Goal: Navigation & Orientation: Find specific page/section

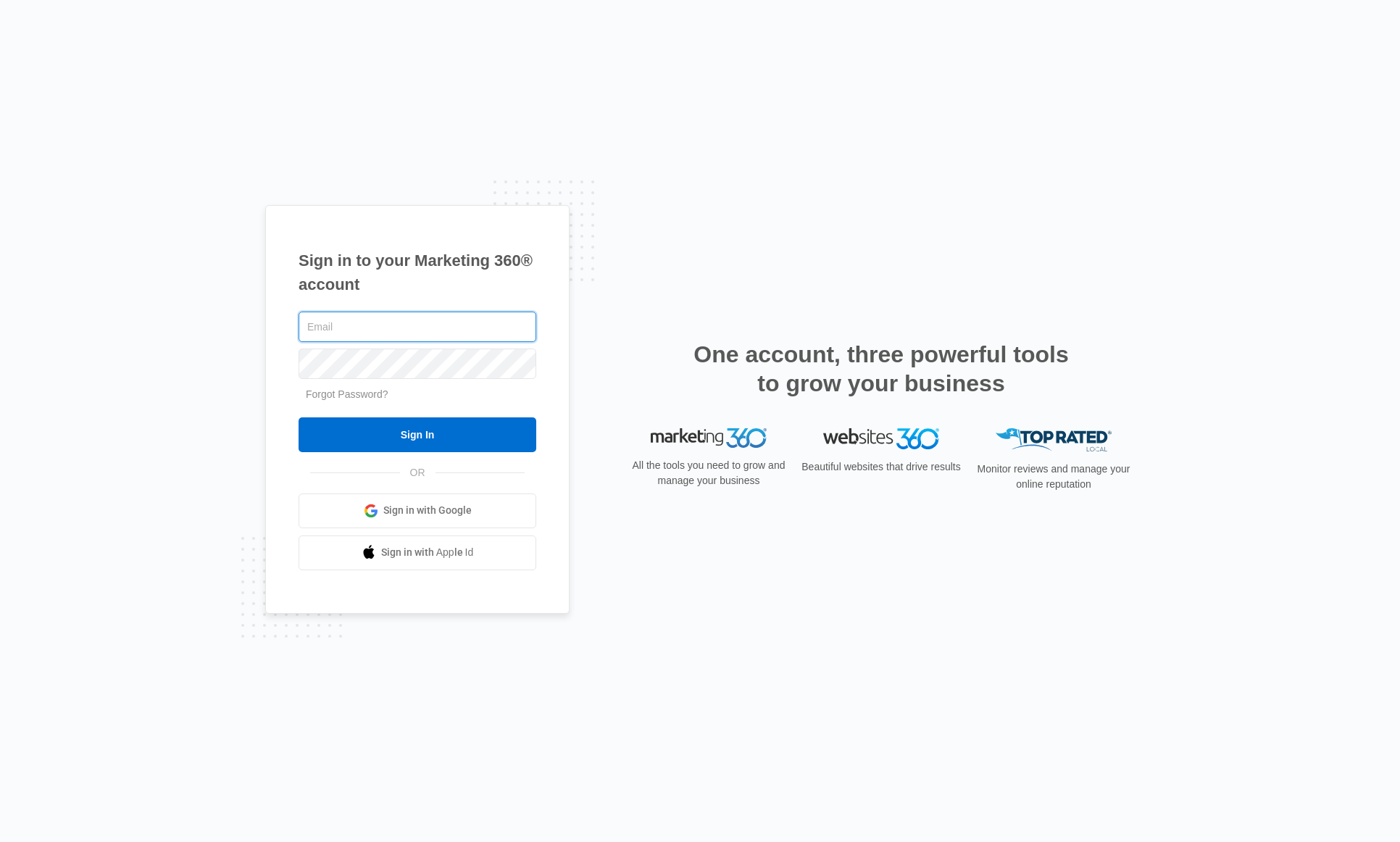
click at [400, 321] on input "text" at bounding box center [416, 326] width 238 height 30
type input "[PERSON_NAME][EMAIL_ADDRESS][PERSON_NAME][DOMAIN_NAME]"
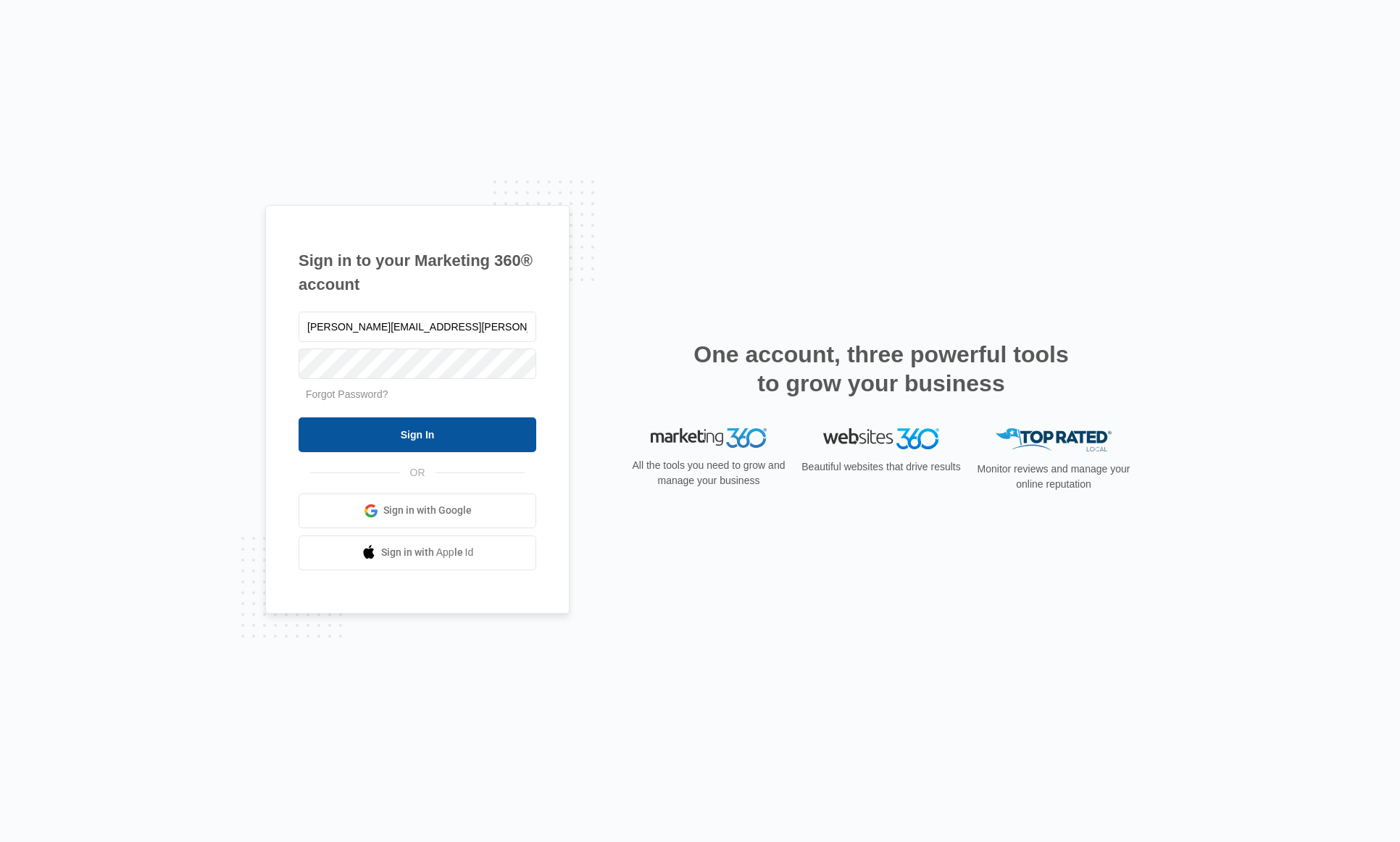
click at [404, 423] on input "Sign In" at bounding box center [416, 434] width 238 height 35
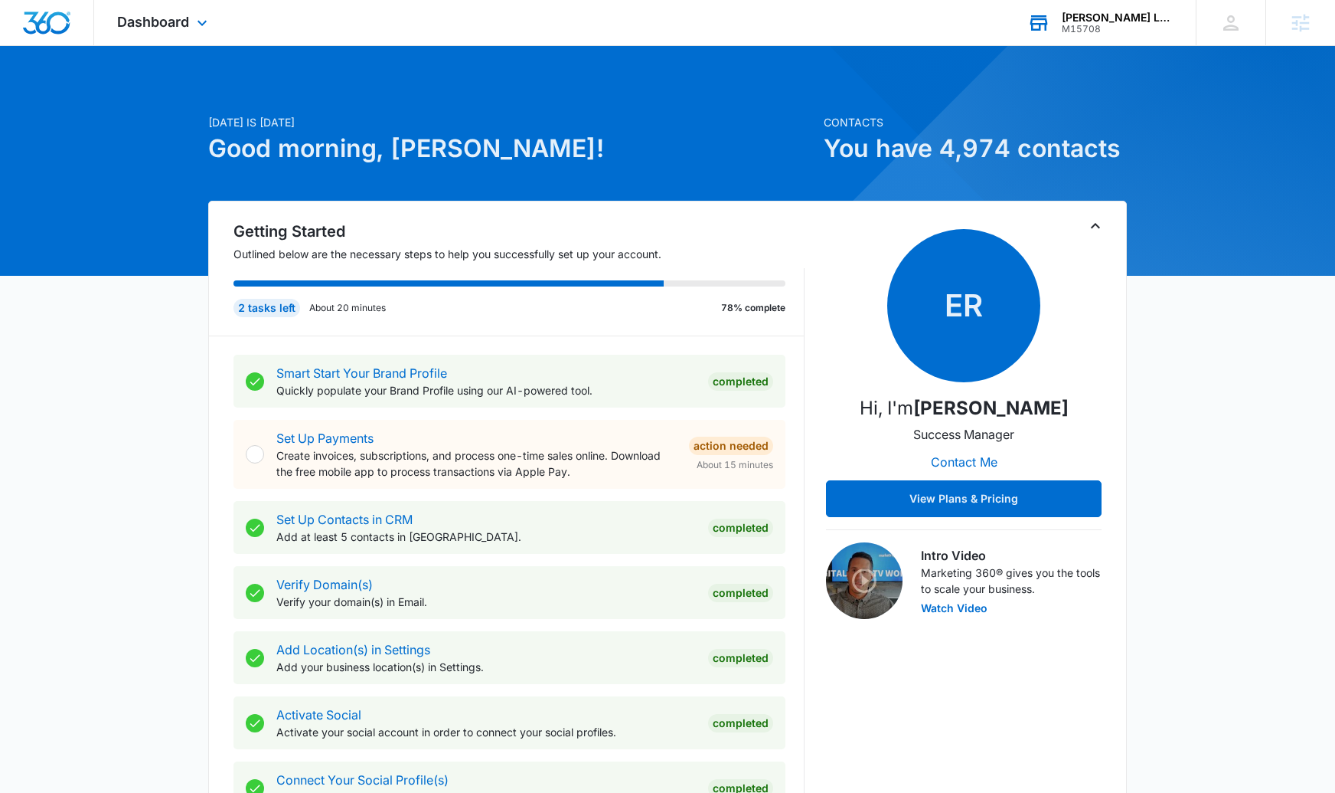
click at [1143, 21] on div "[PERSON_NAME] Law firm" at bounding box center [1118, 17] width 112 height 12
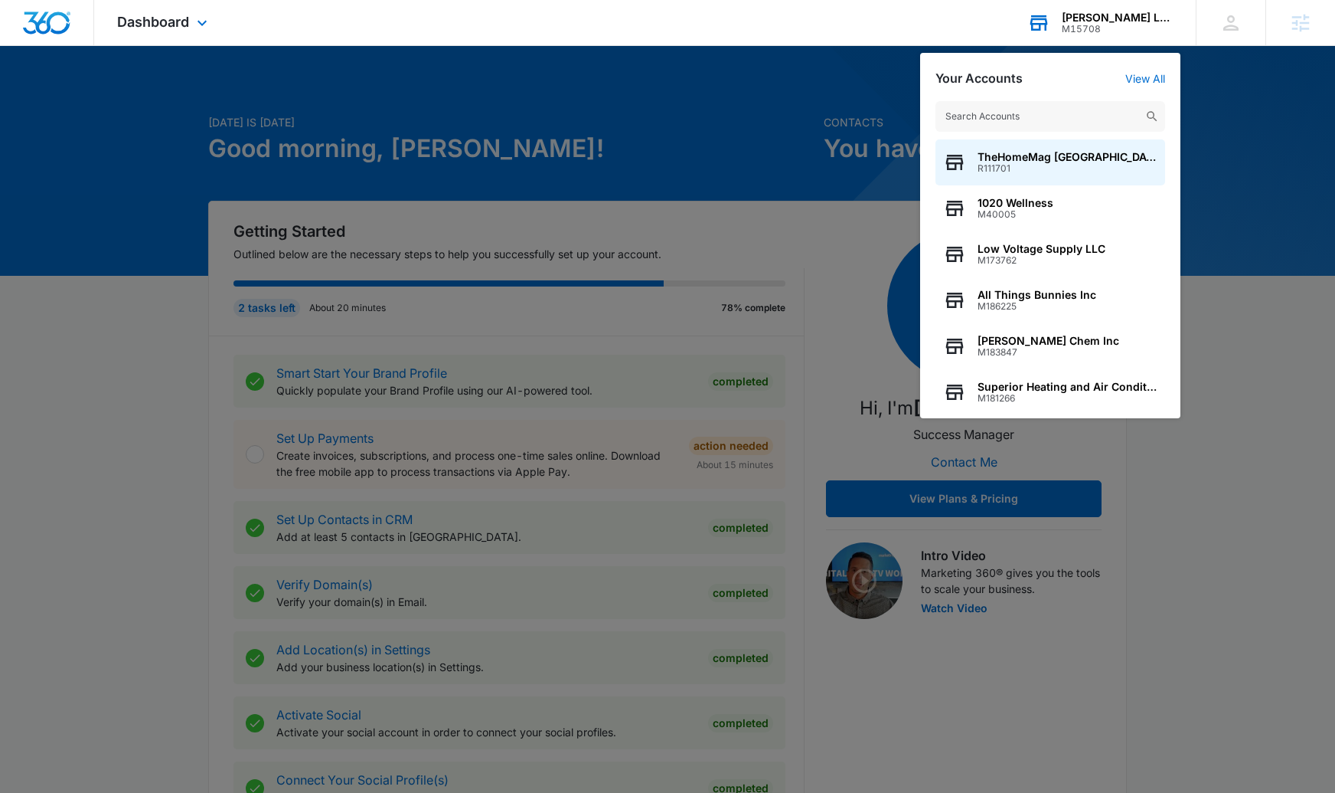
click at [1031, 118] on input "text" at bounding box center [1051, 116] width 230 height 31
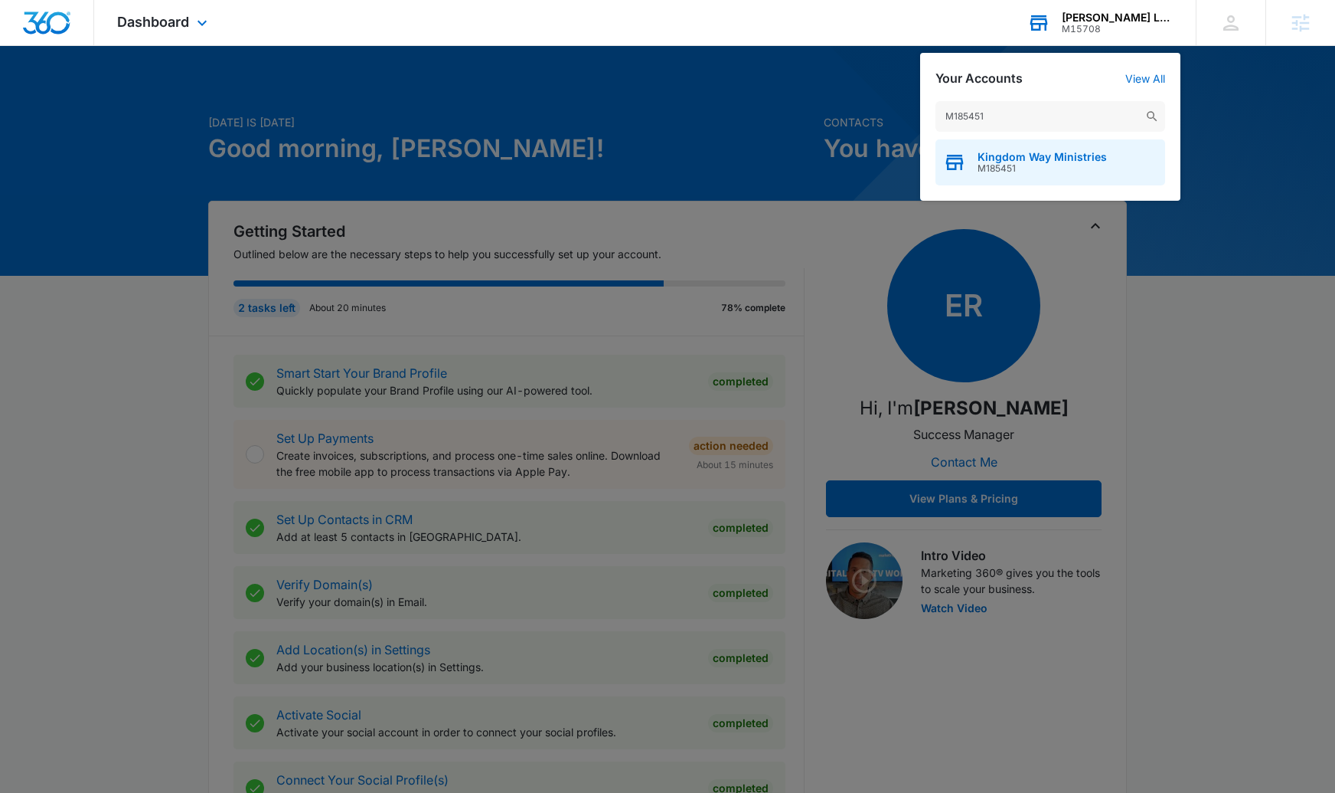
type input "M185451"
click at [1022, 154] on span "Kingdom Way Ministries" at bounding box center [1042, 157] width 129 height 12
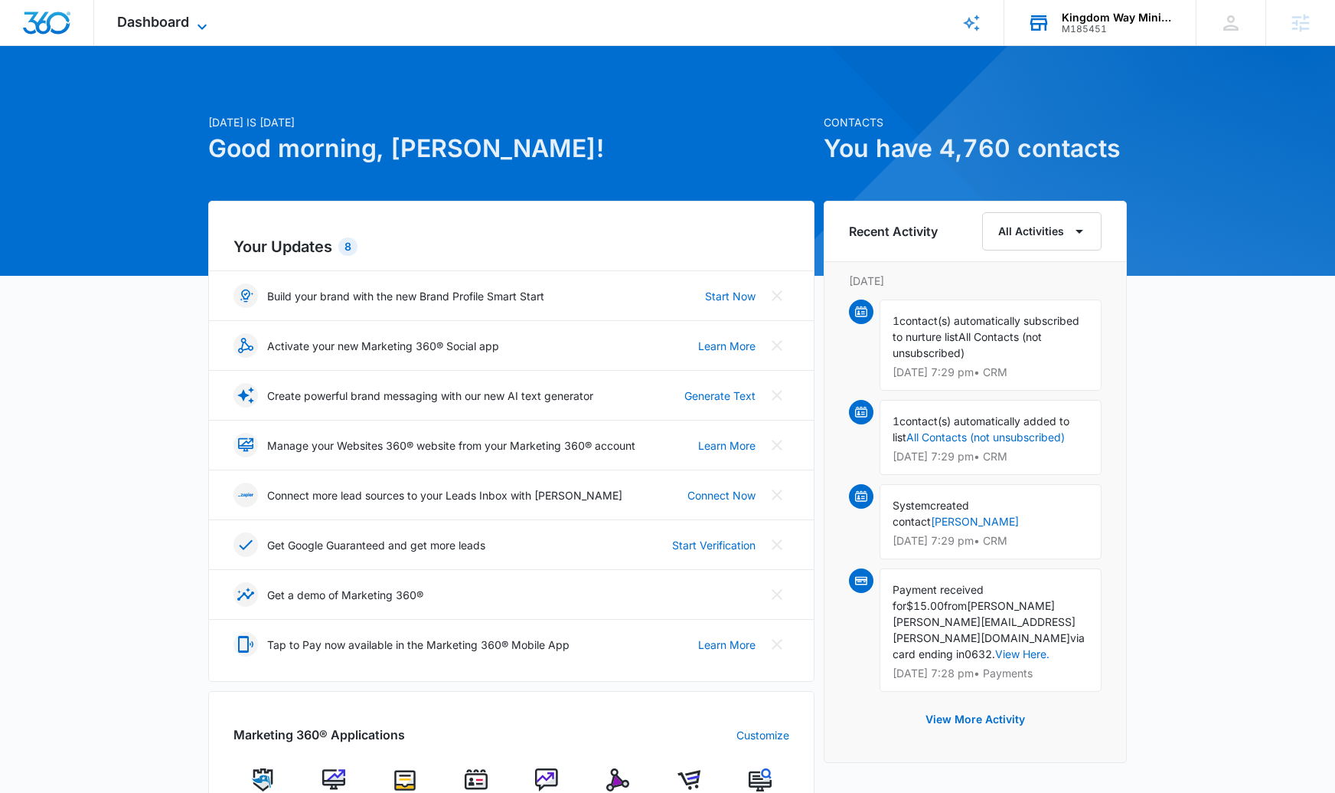
click at [182, 19] on span "Dashboard" at bounding box center [153, 22] width 72 height 16
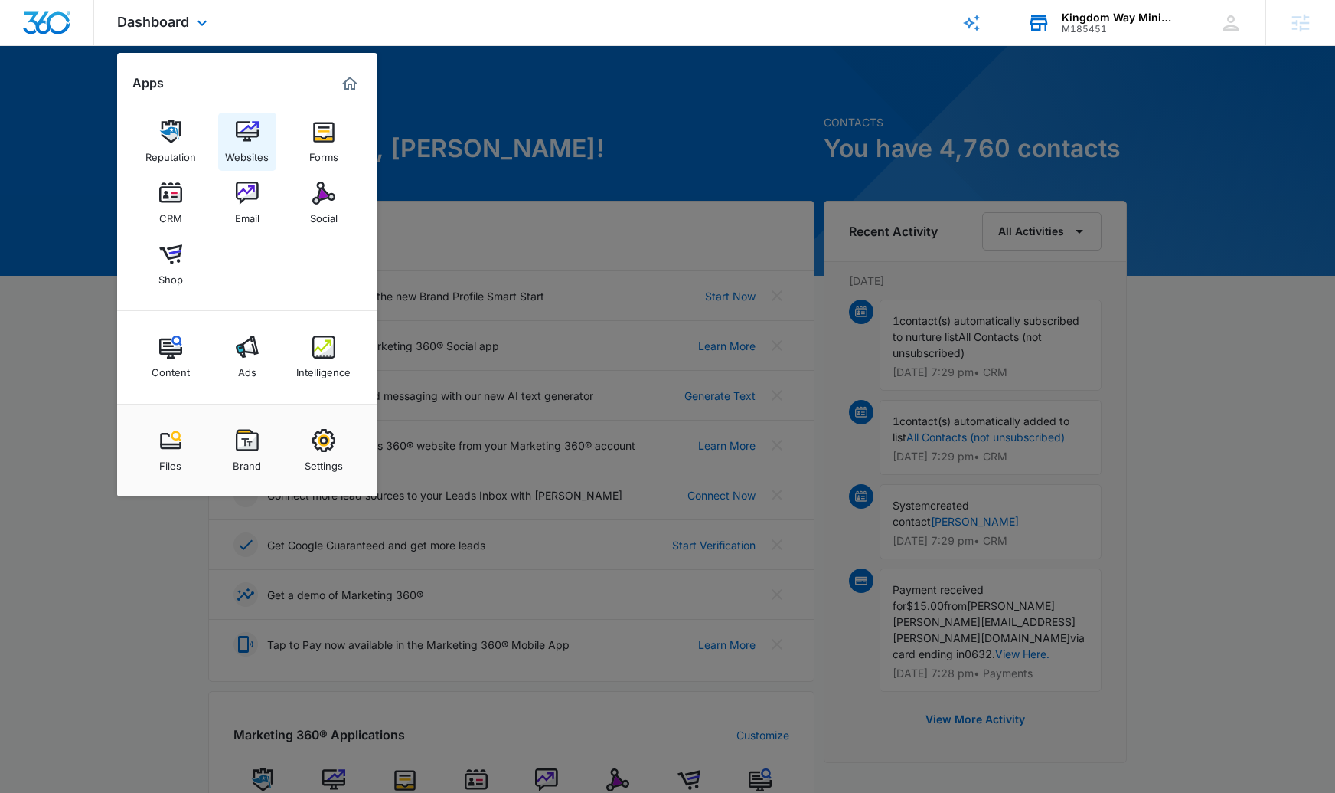
click at [247, 132] on img at bounding box center [247, 131] width 23 height 23
